Goal: Task Accomplishment & Management: Manage account settings

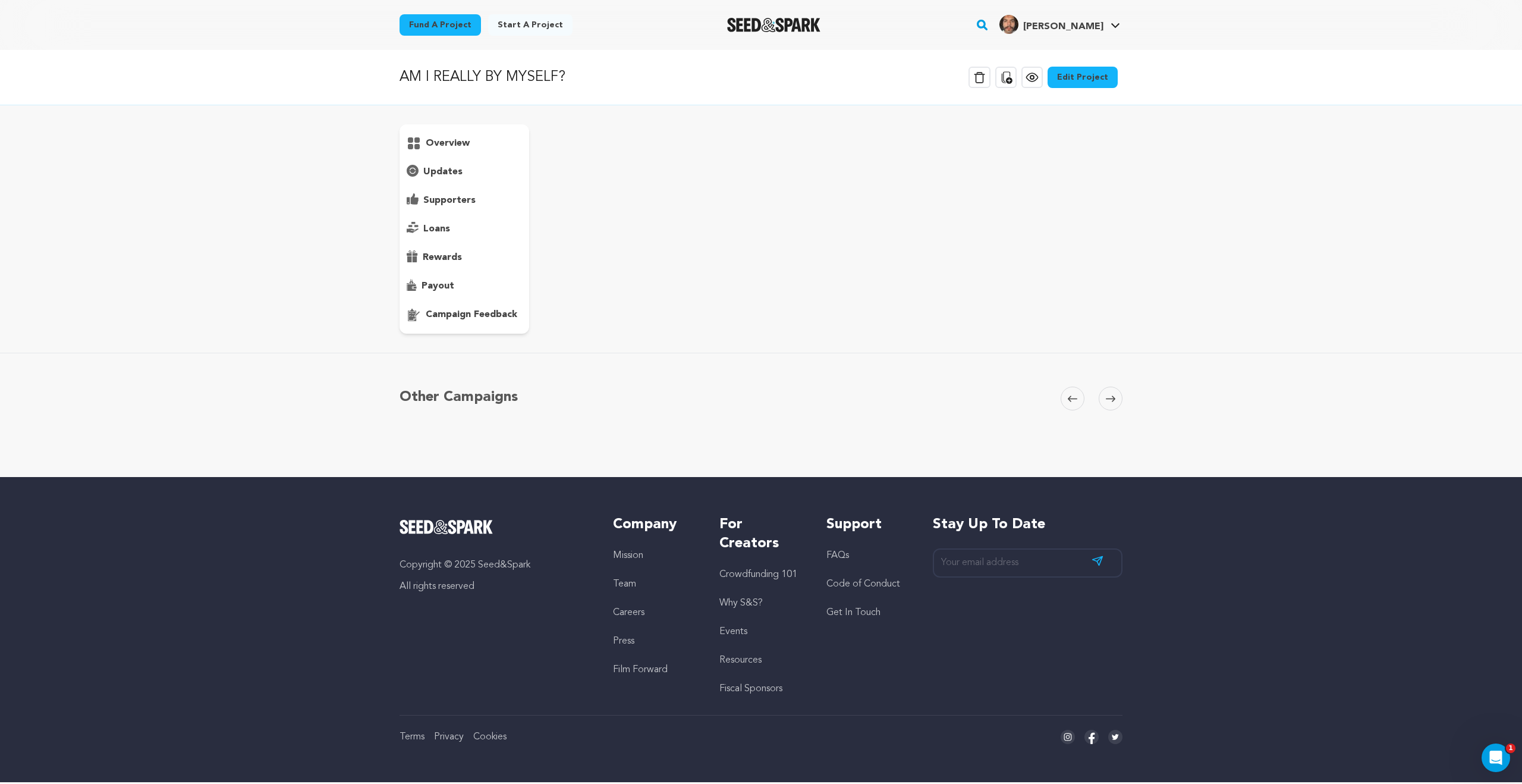
click at [1018, 220] on div "overview" at bounding box center [761, 229] width 723 height 209
click at [471, 318] on p "campaign feedback" at bounding box center [471, 315] width 91 height 14
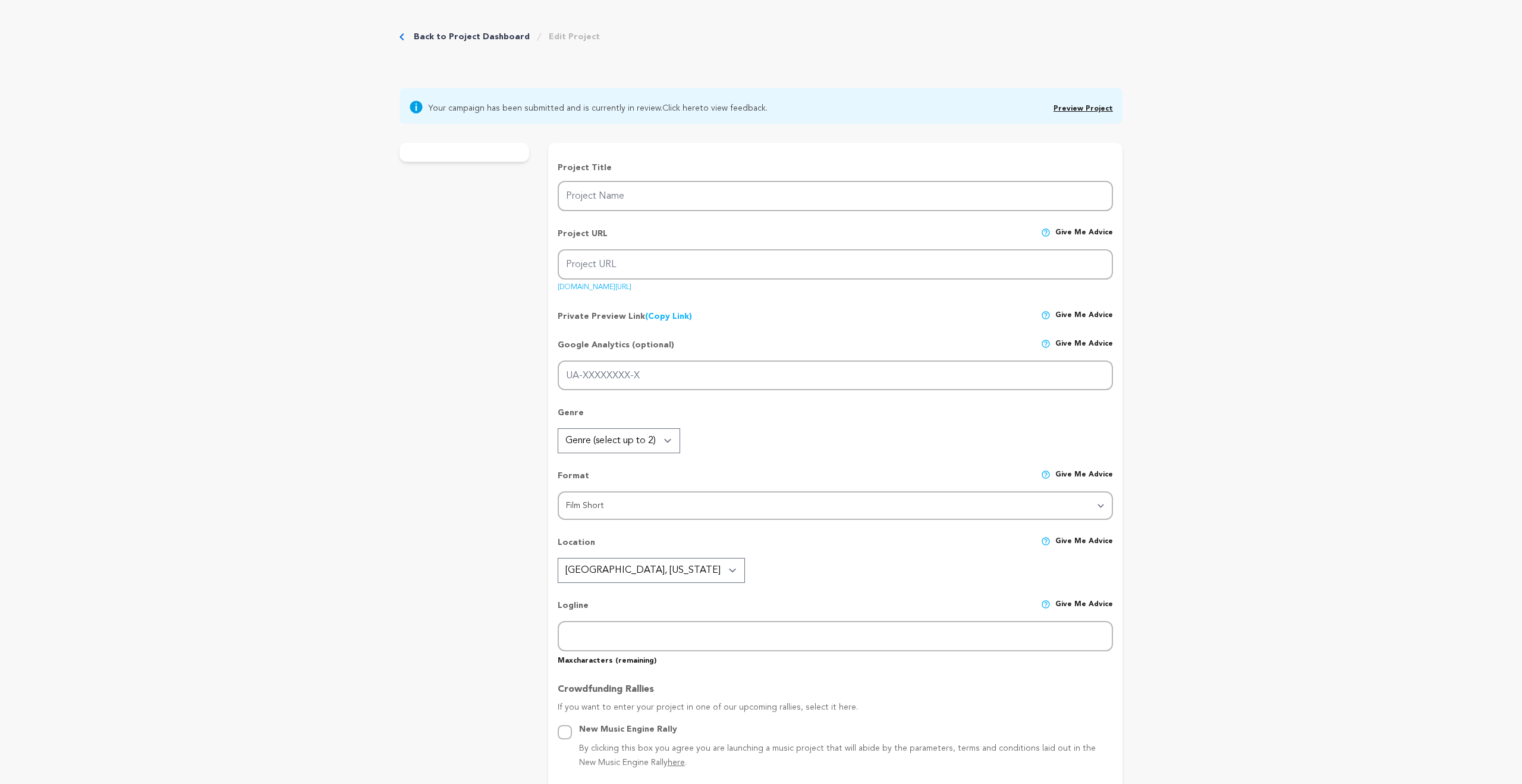
radio input "true"
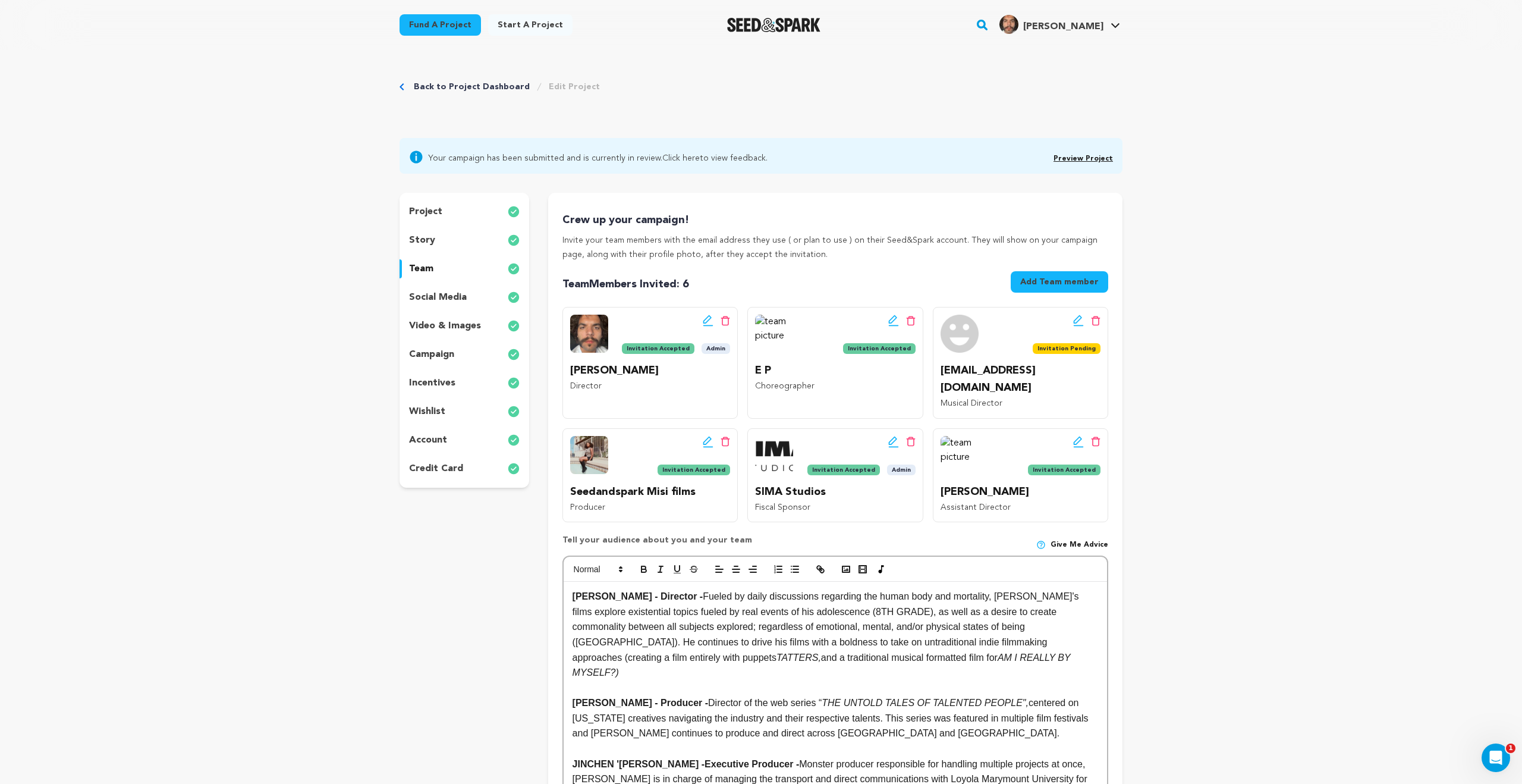
click at [447, 326] on p "video & images" at bounding box center [445, 326] width 72 height 14
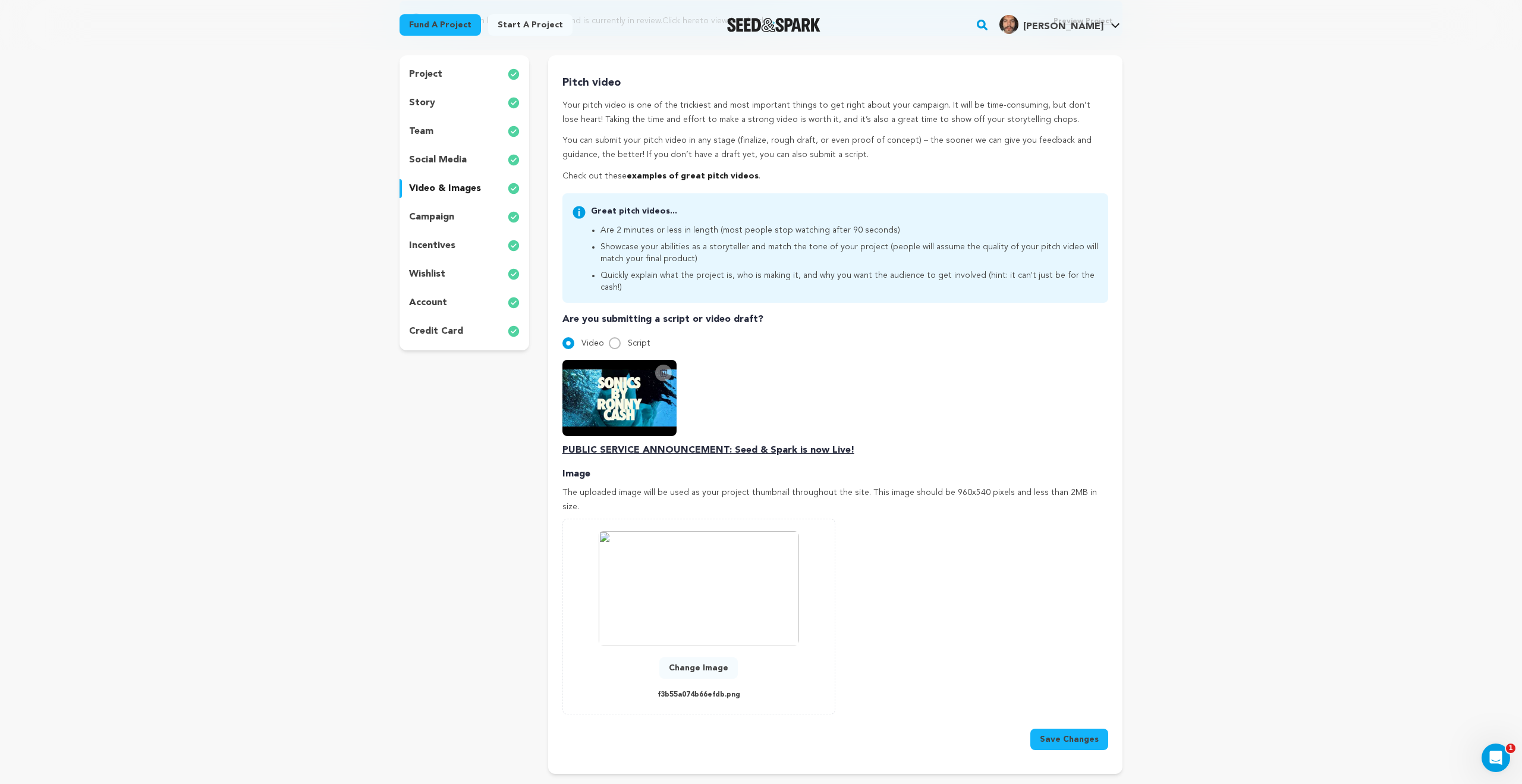
scroll to position [142, 0]
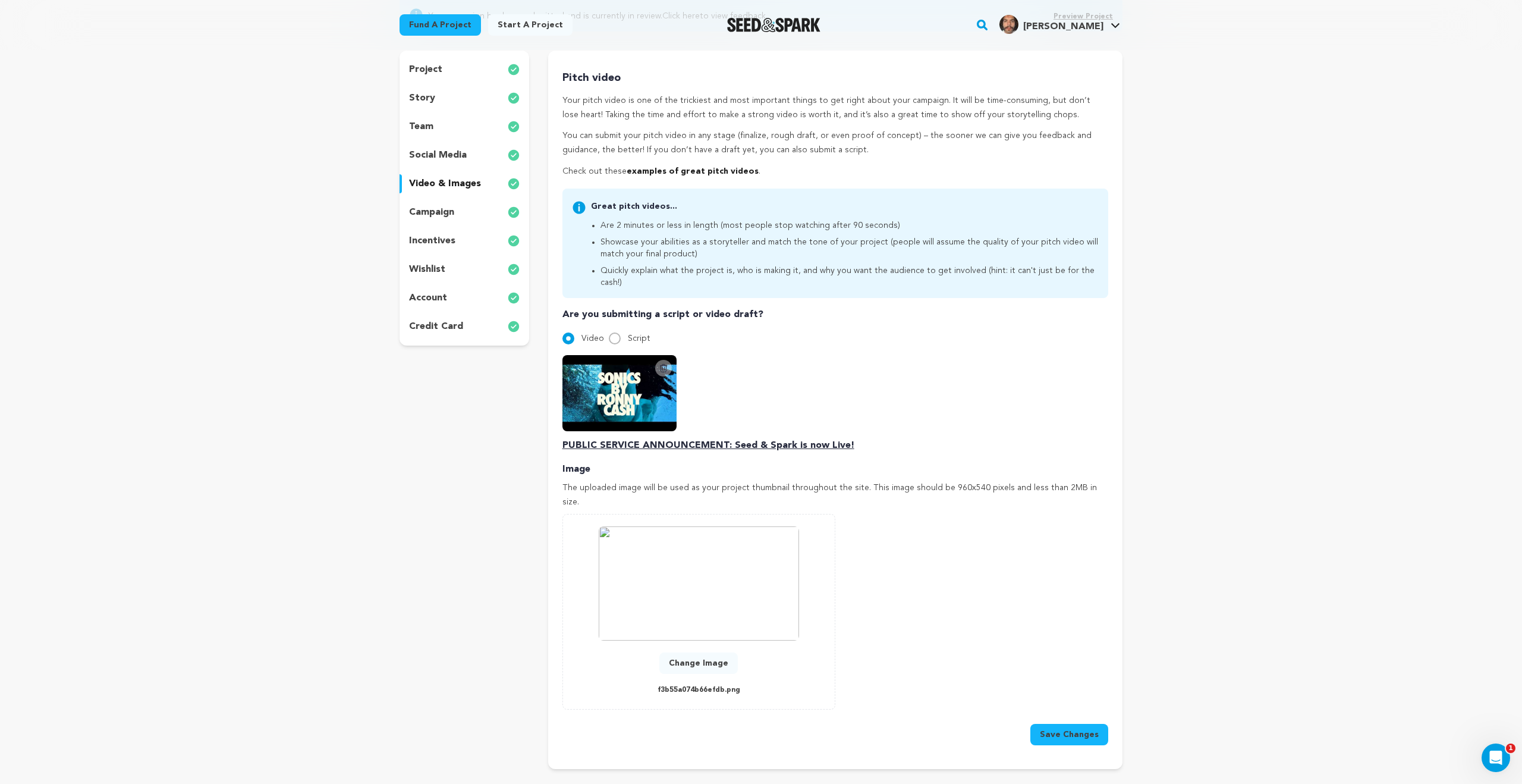
click at [1055, 724] on button "Save Changes" at bounding box center [1069, 734] width 78 height 22
click at [566, 332] on input "Video" at bounding box center [567, 337] width 12 height 12
click at [661, 364] on icon at bounding box center [663, 368] width 10 height 10
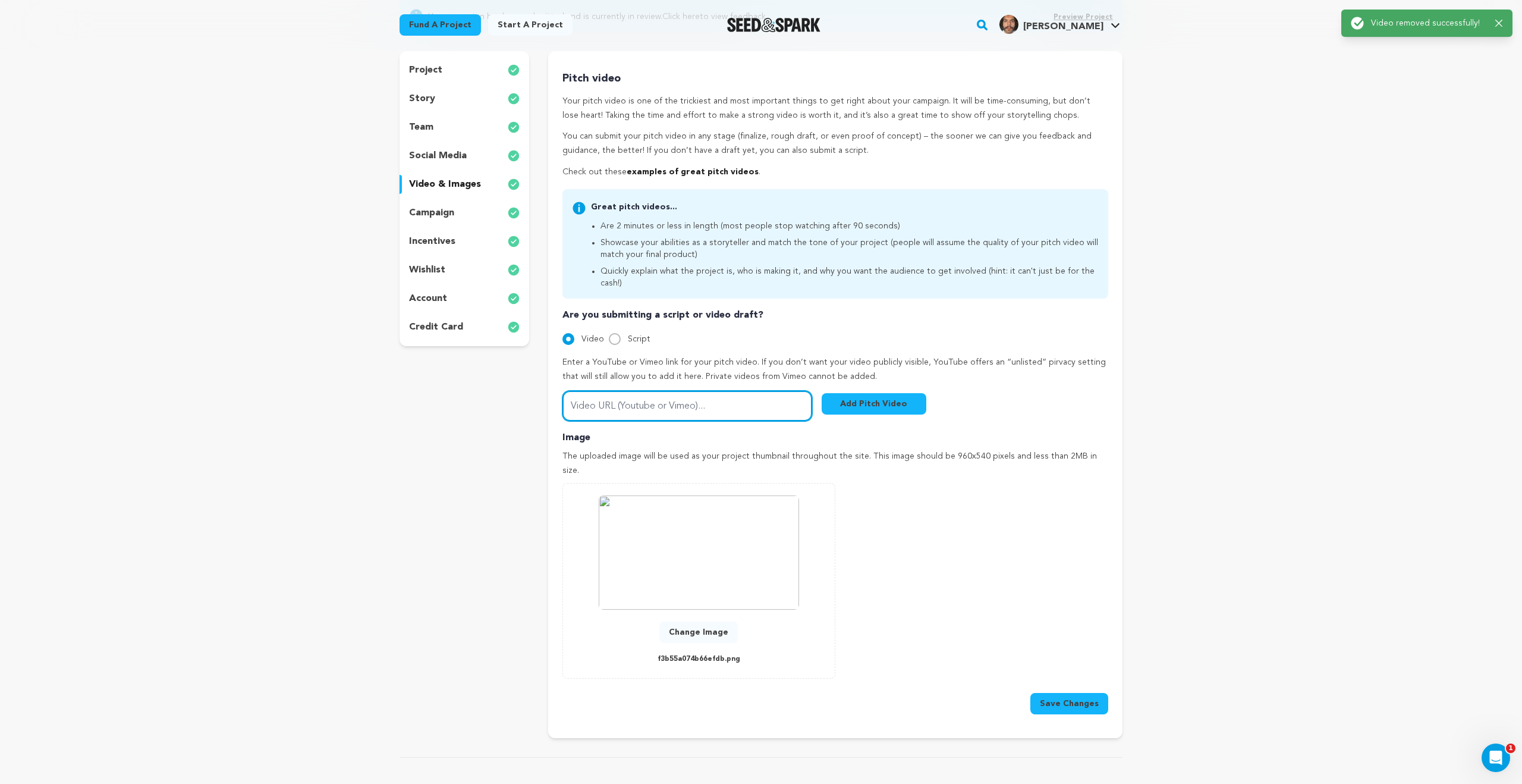
click at [705, 388] on div "Enter a YouTube or Vimeo link for your pitch video. If you don’t want your vide…" at bounding box center [835, 388] width 546 height 65
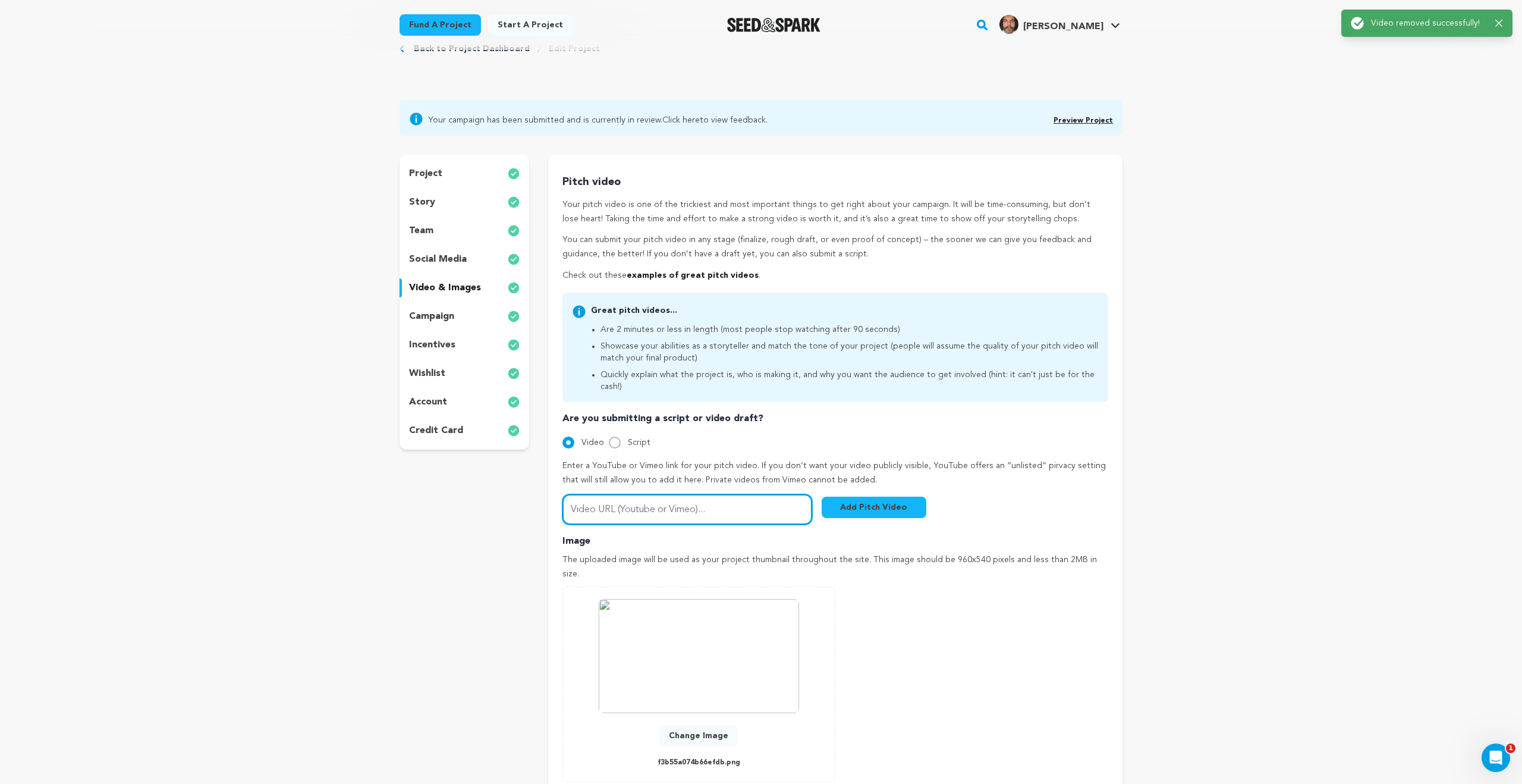
paste input "https://youtu.be/ezueTjrXTZg"
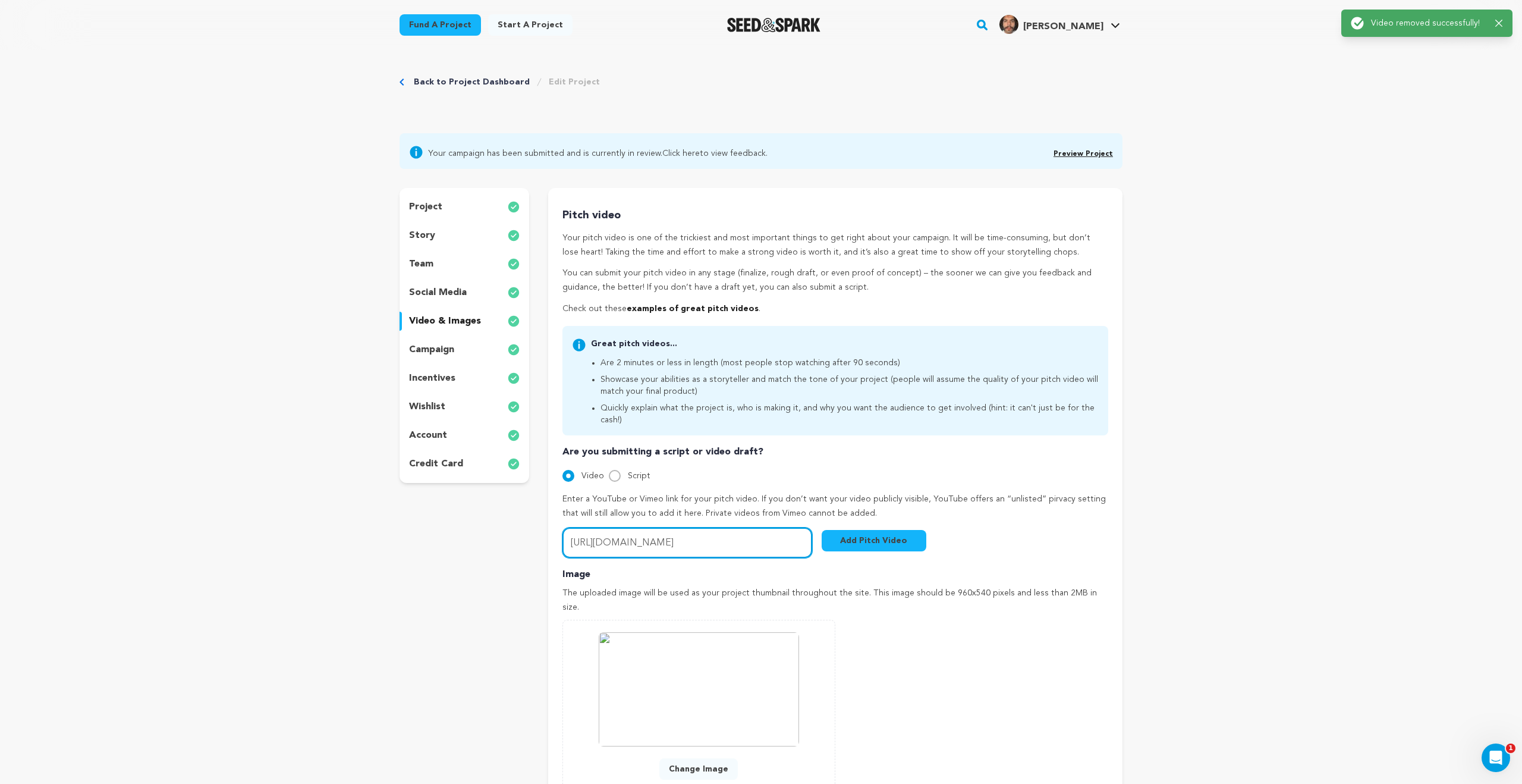
scroll to position [0, 0]
type input "https://youtu.be/ezueTjrXTZg"
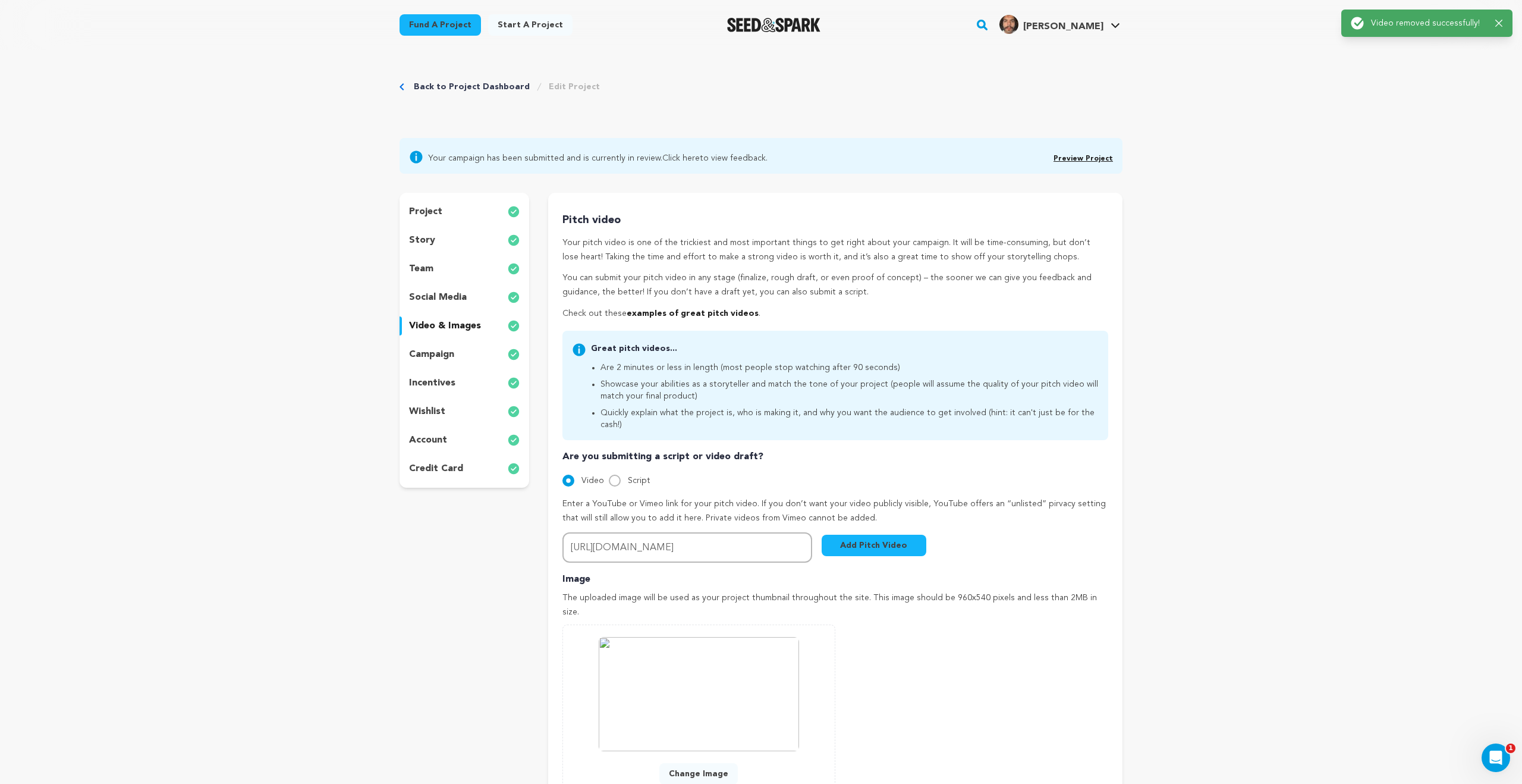
click at [857, 535] on button "Add Pitch Video" at bounding box center [874, 545] width 105 height 22
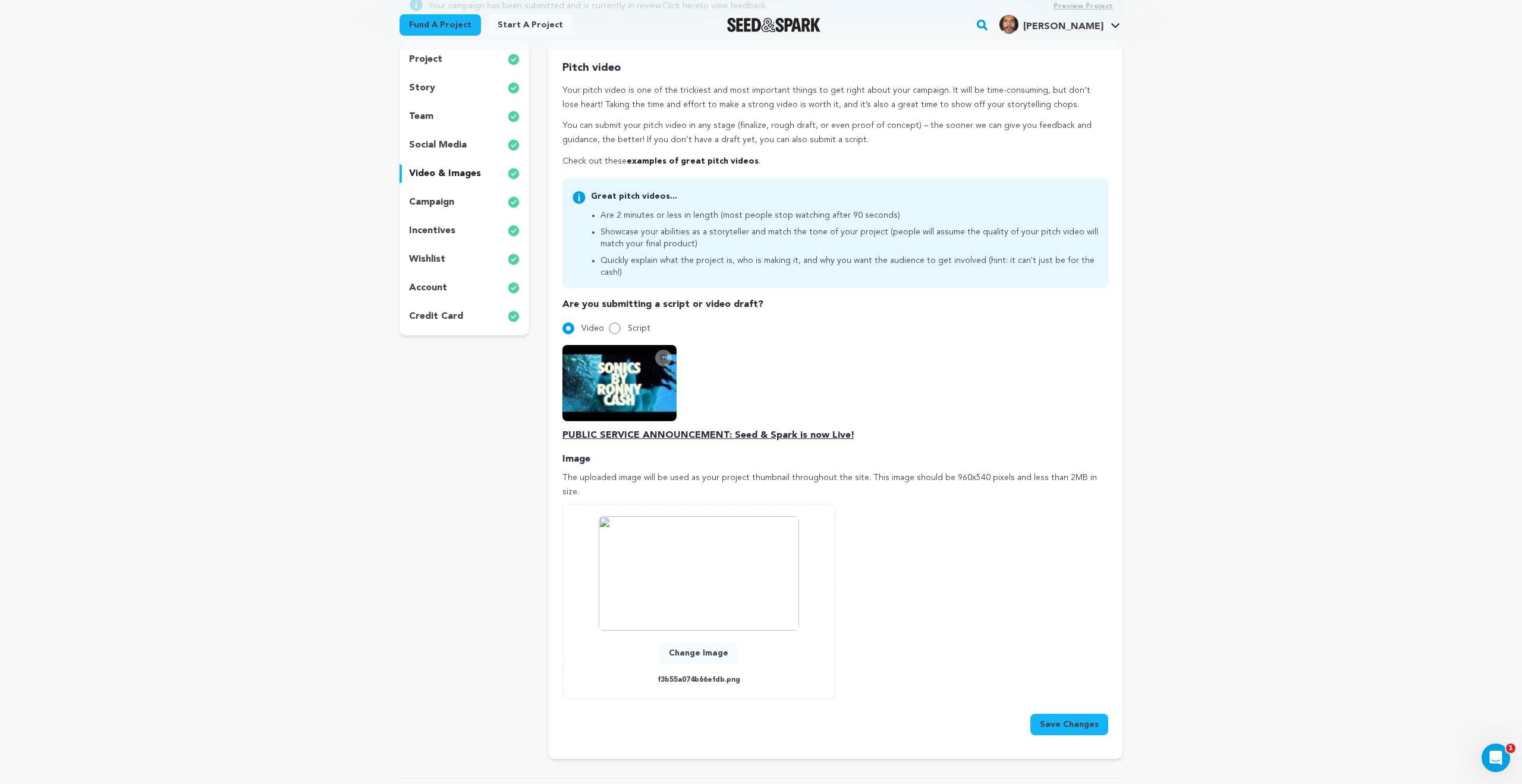
scroll to position [156, 0]
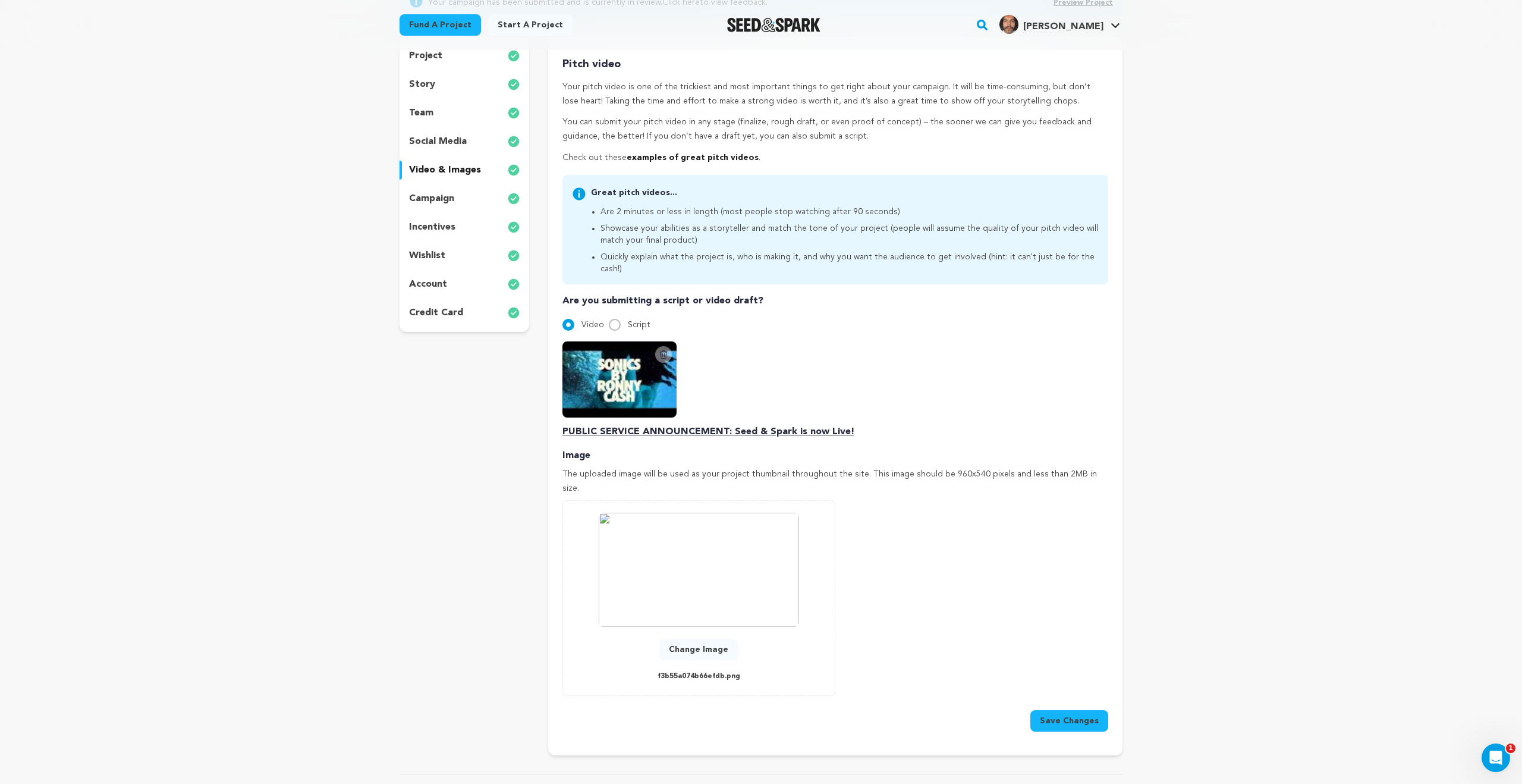
click at [1078, 710] on button "Save Changes" at bounding box center [1069, 721] width 78 height 22
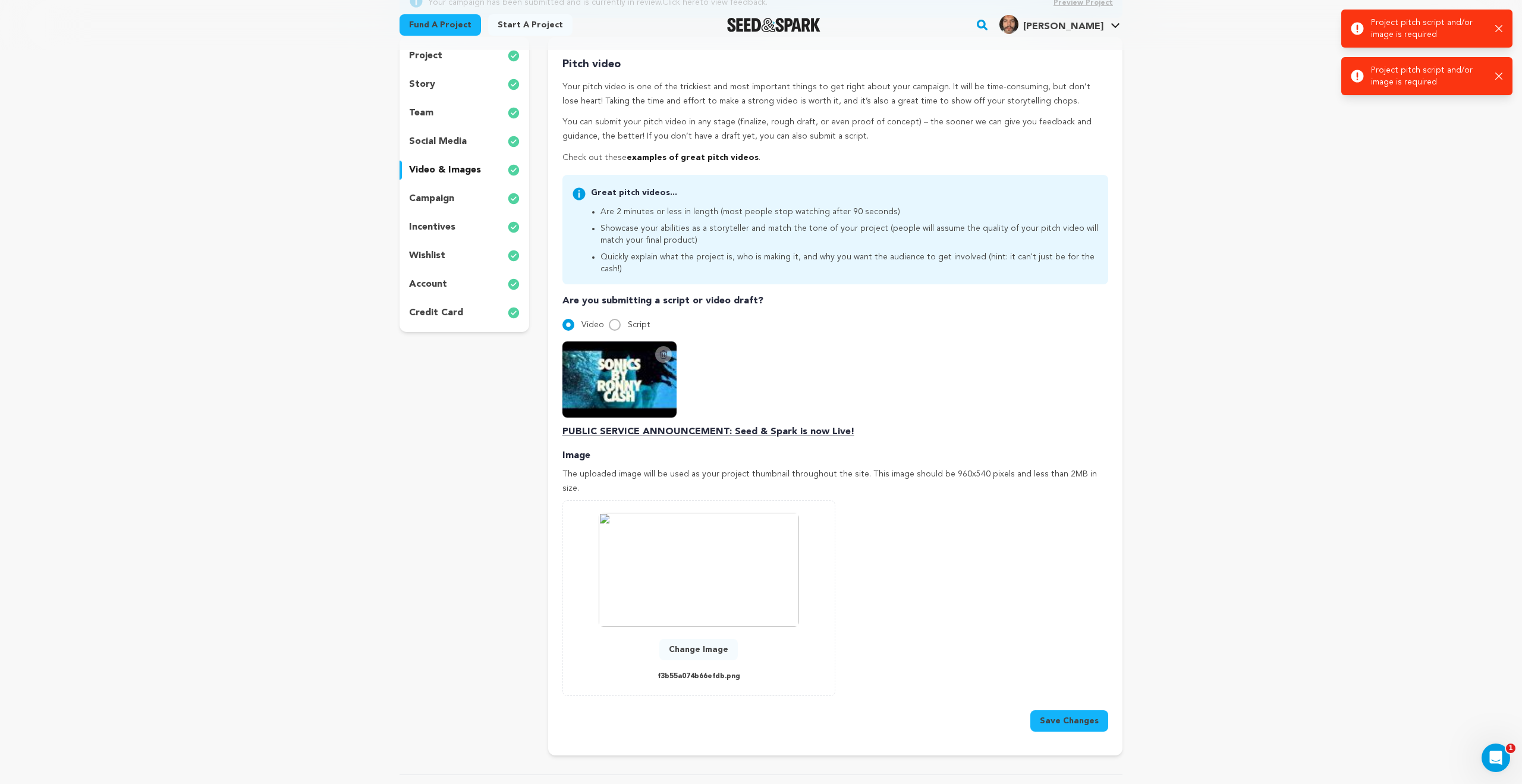
click at [736, 552] on img at bounding box center [699, 569] width 200 height 115
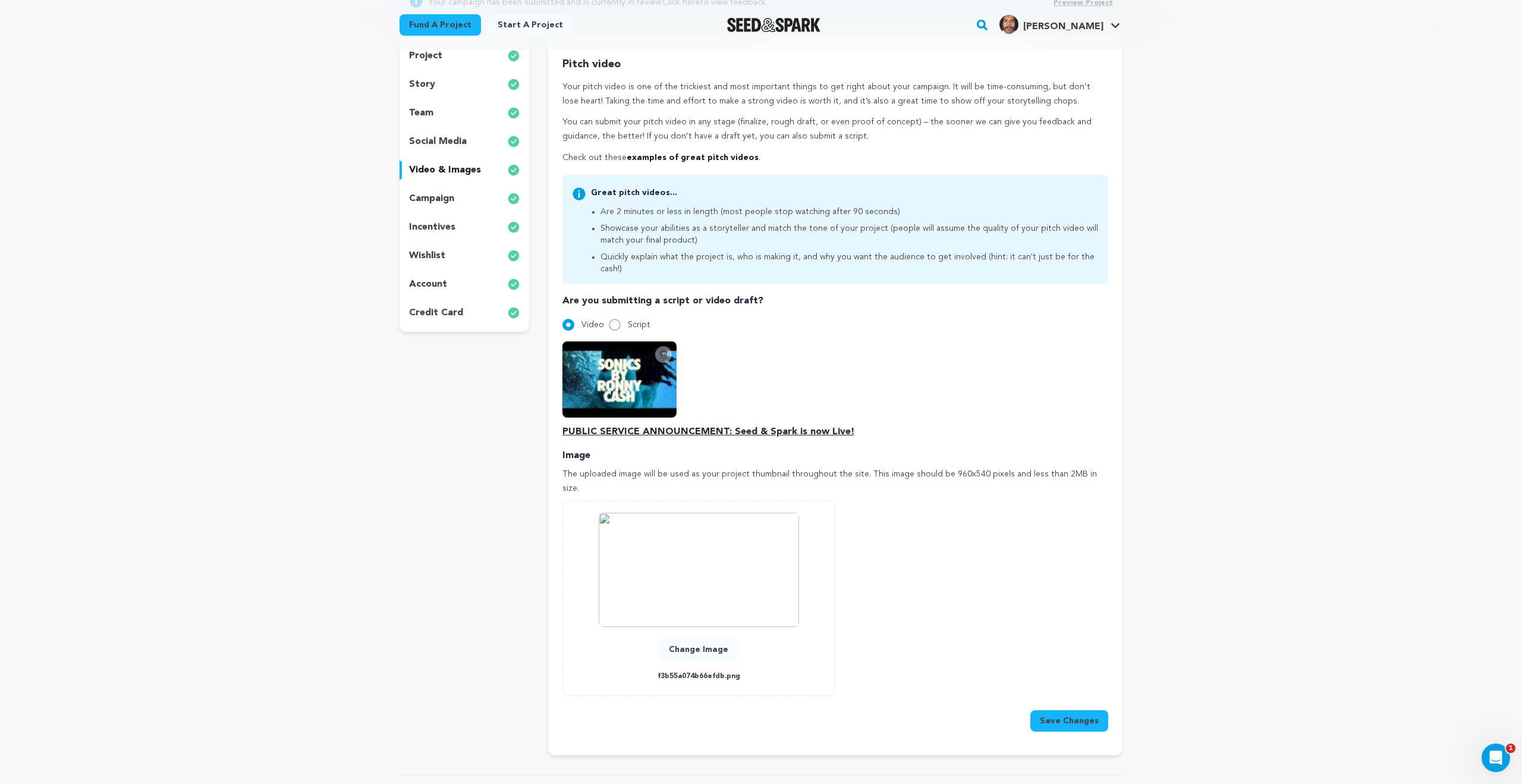
click at [695, 639] on button "Change Image" at bounding box center [698, 650] width 78 height 22
click at [1093, 709] on button "Save Changes" at bounding box center [1069, 720] width 78 height 22
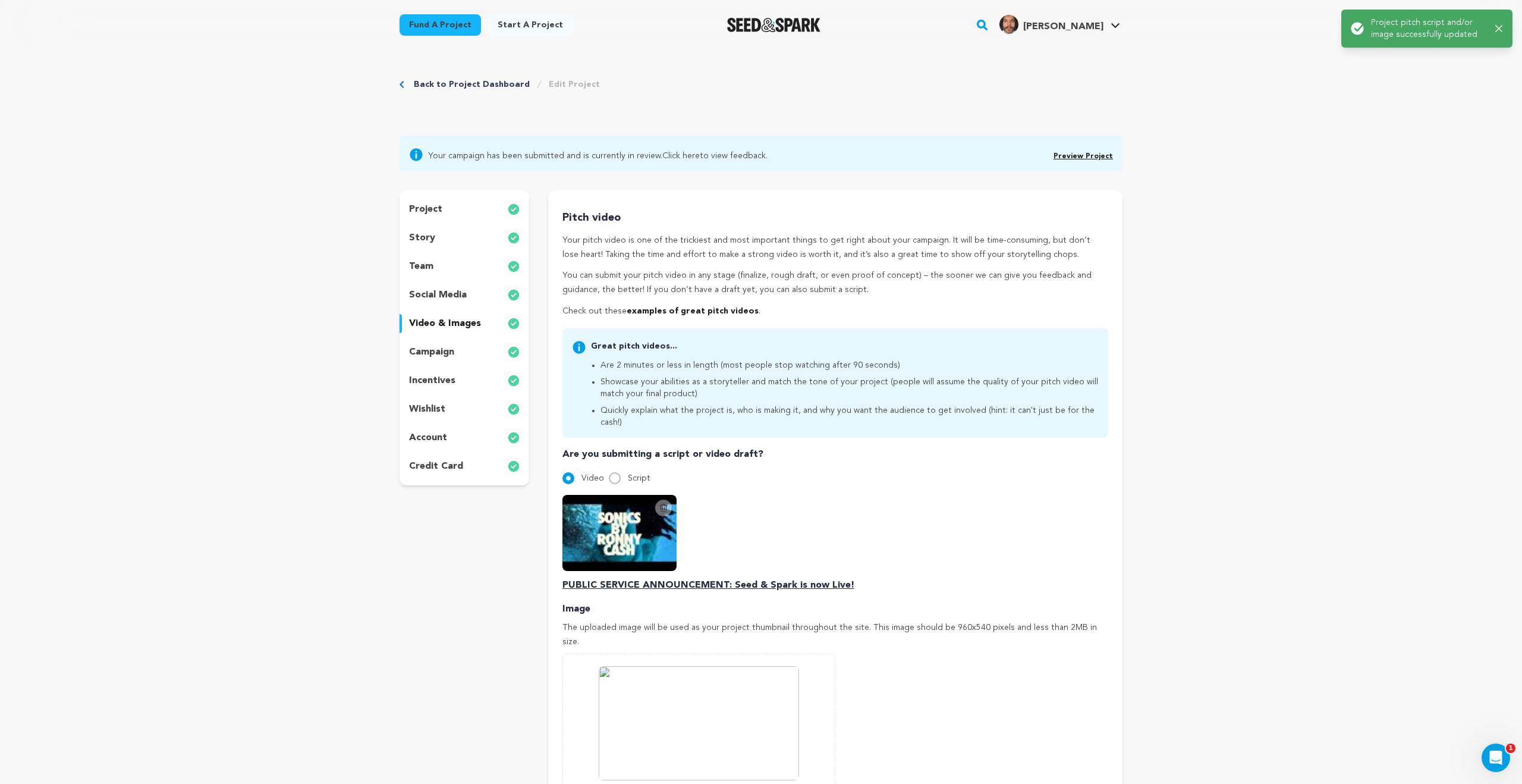
scroll to position [0, 0]
